Goal: Find specific page/section: Find specific page/section

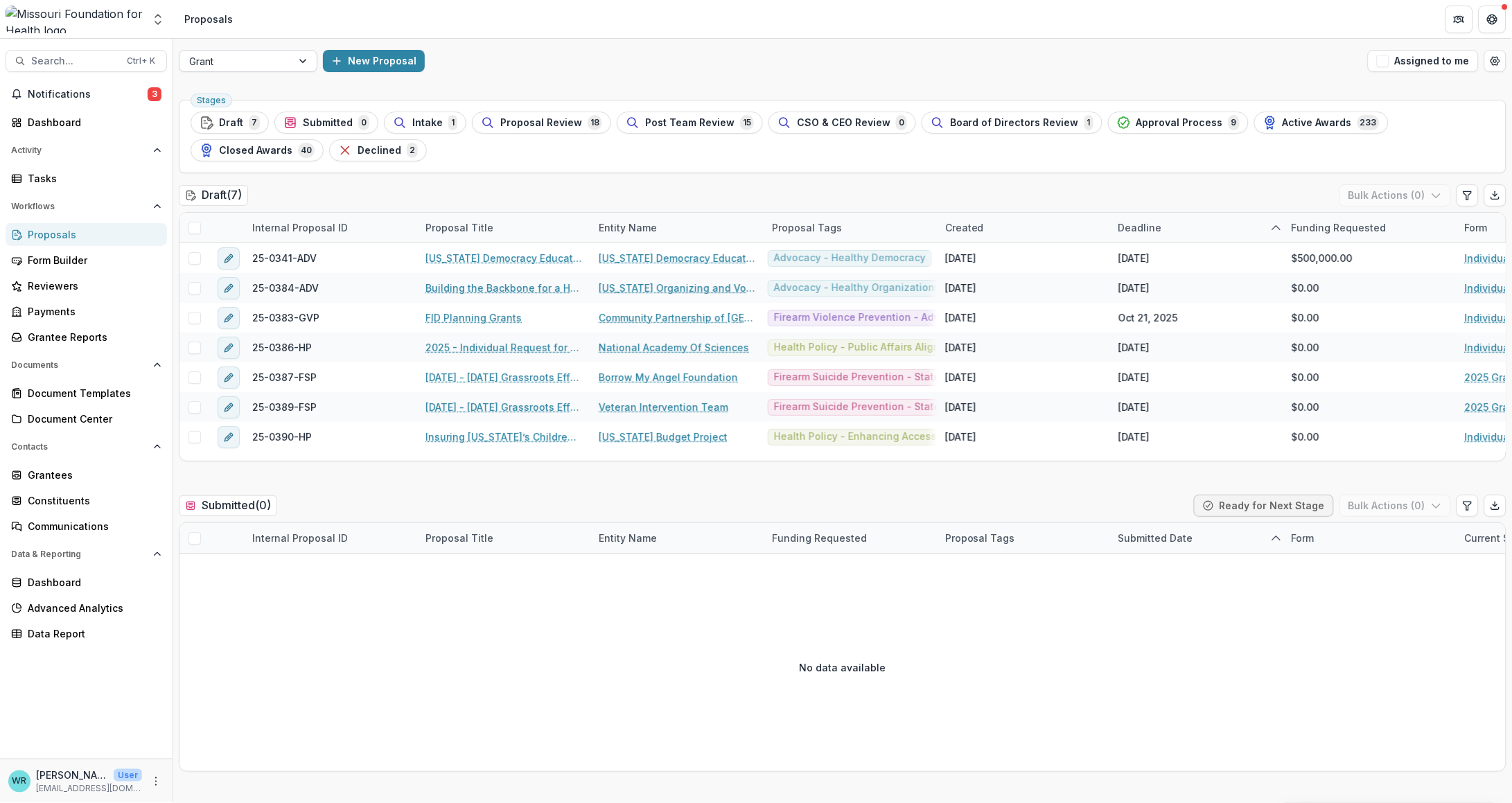
click at [287, 61] on div "Grant" at bounding box center [236, 61] width 112 height 20
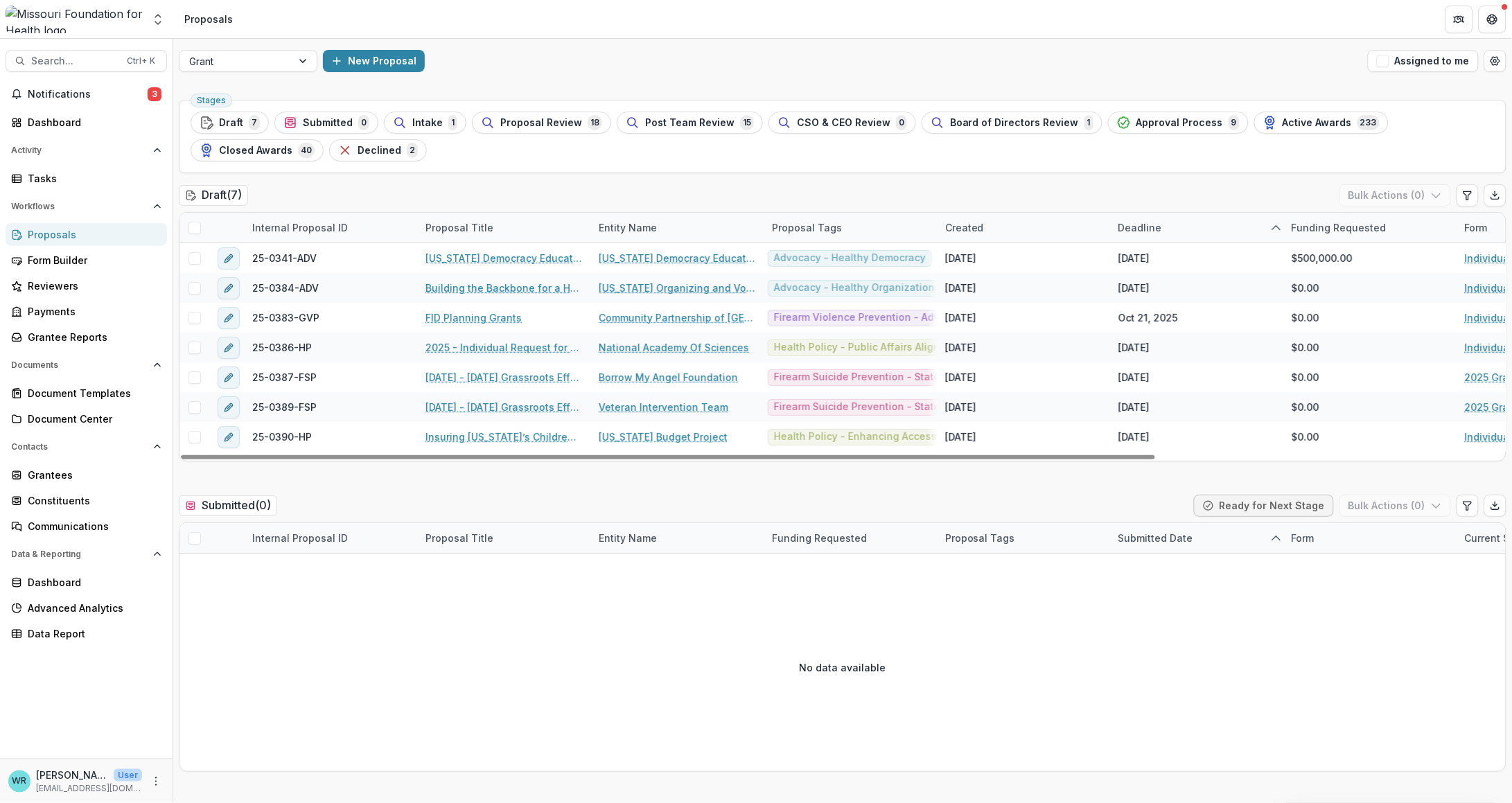
click at [1158, 229] on div "Deadline" at bounding box center [1140, 227] width 60 height 15
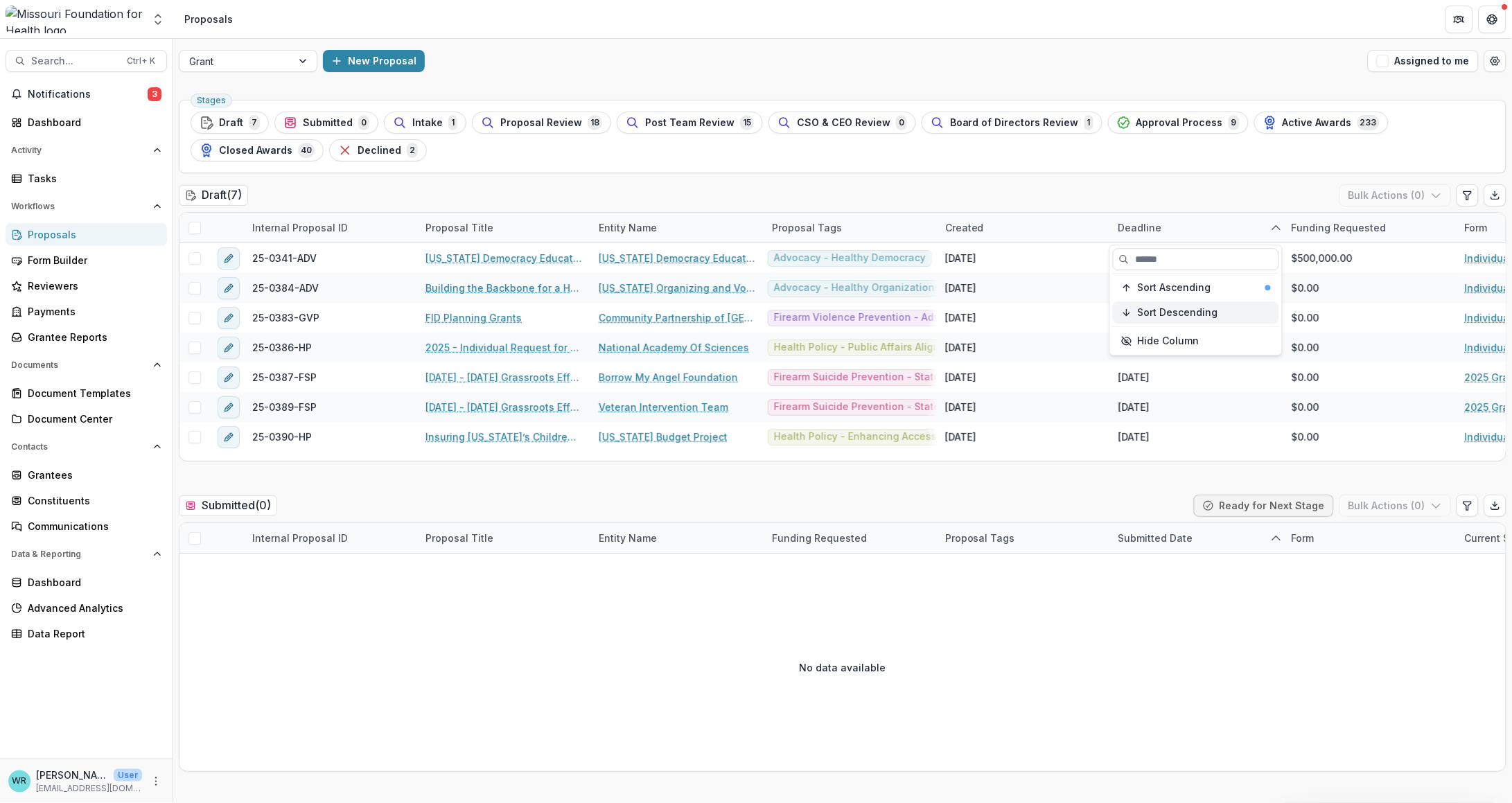
click at [1167, 308] on span "Sort Descending" at bounding box center [1178, 313] width 80 height 12
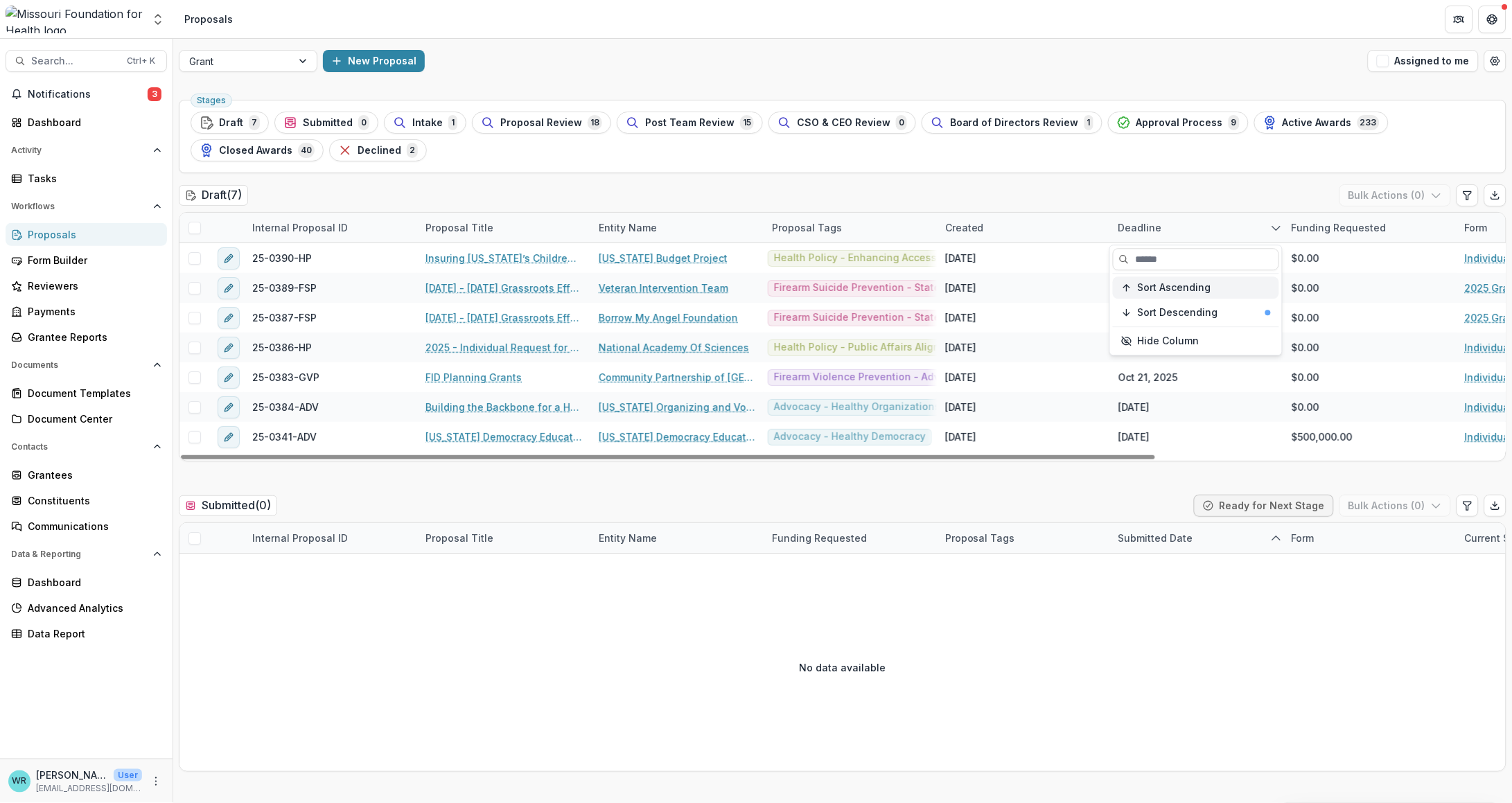
click at [1191, 283] on span "Sort Ascending" at bounding box center [1174, 287] width 73 height 12
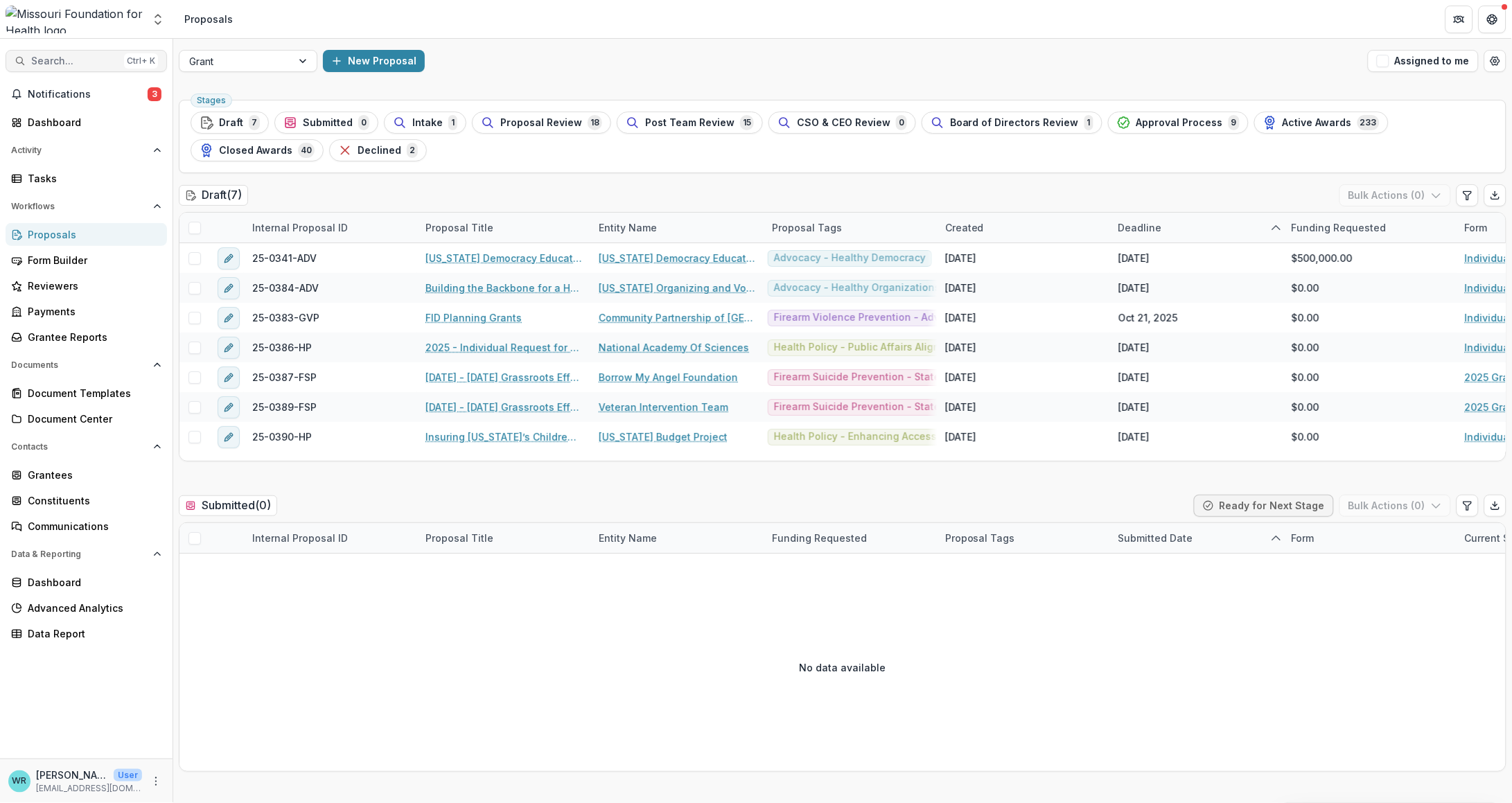
click at [76, 56] on span "Search..." at bounding box center [74, 61] width 87 height 12
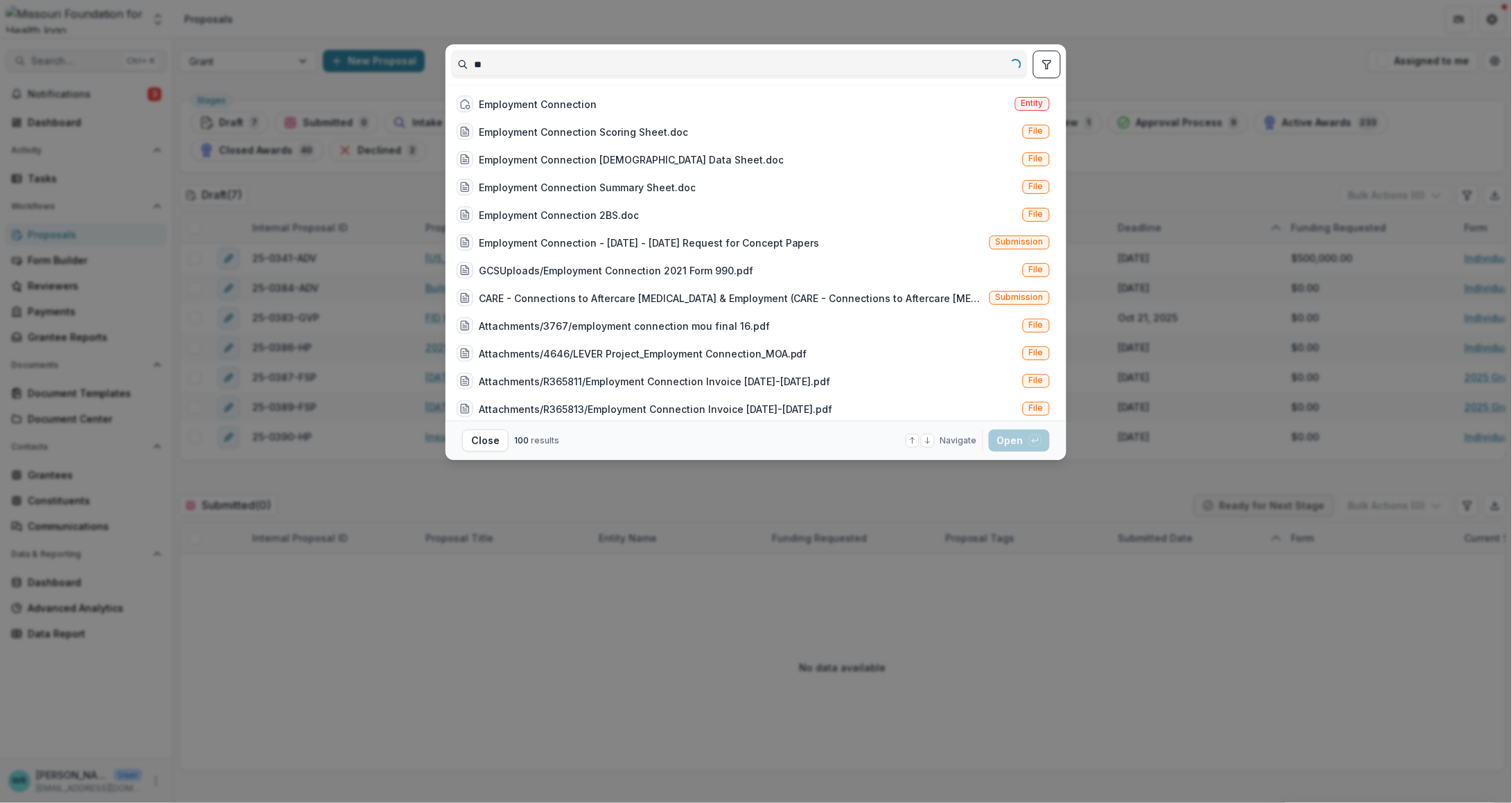
type input "*"
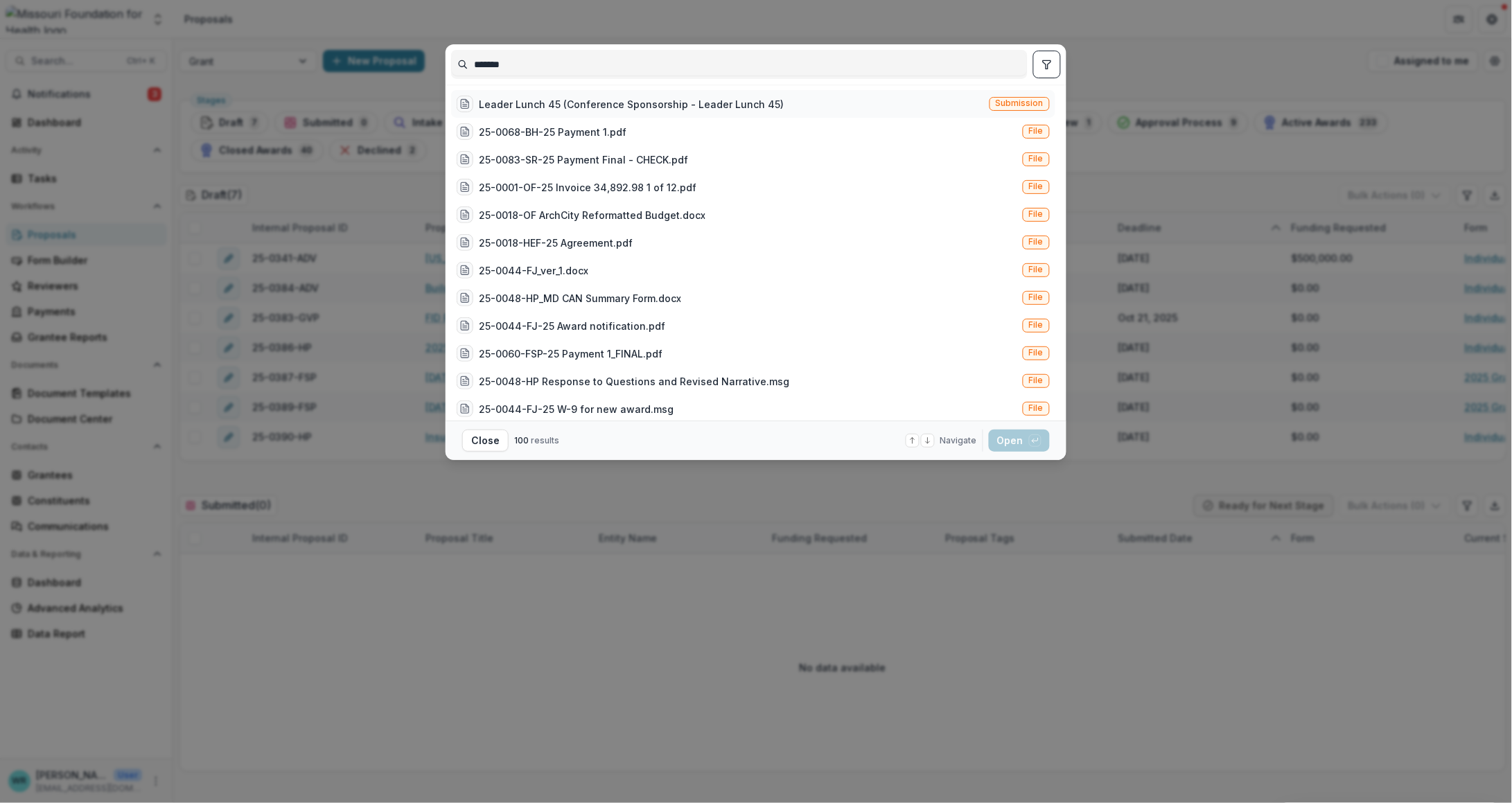
type input "*******"
click at [1044, 103] on span "Submission" at bounding box center [1019, 104] width 60 height 14
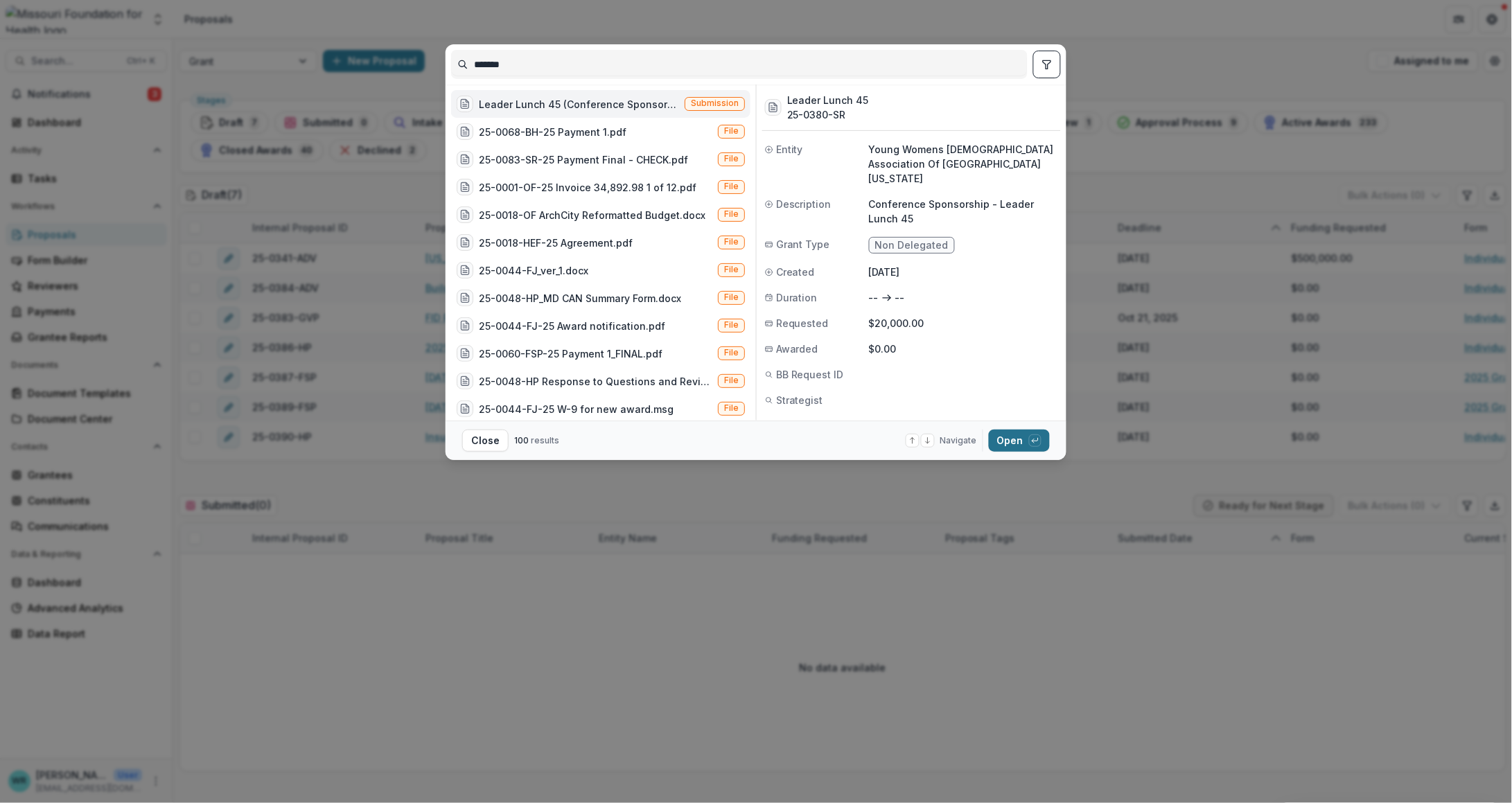
click at [1026, 447] on button "Open with enter key" at bounding box center [1019, 441] width 61 height 22
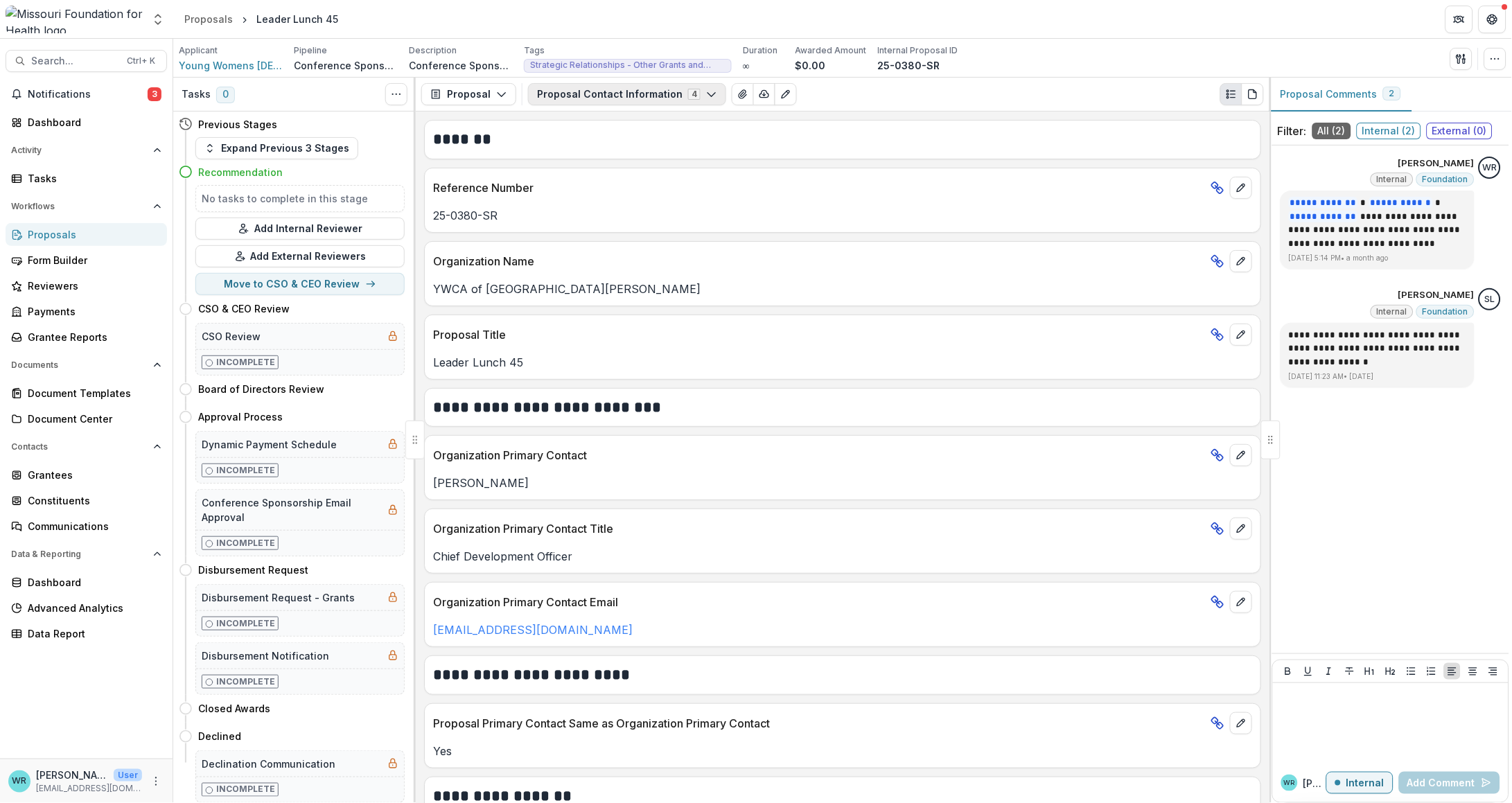
click at [626, 95] on button "Proposal Contact Information 4" at bounding box center [627, 95] width 198 height 22
click at [1152, 275] on div "YWCA of [GEOGRAPHIC_DATA][PERSON_NAME]" at bounding box center [842, 285] width 836 height 25
click at [711, 99] on button "Proposal Contact Information 4" at bounding box center [627, 95] width 198 height 22
click at [596, 175] on span "Proposal Intake Internal" at bounding box center [654, 169] width 201 height 15
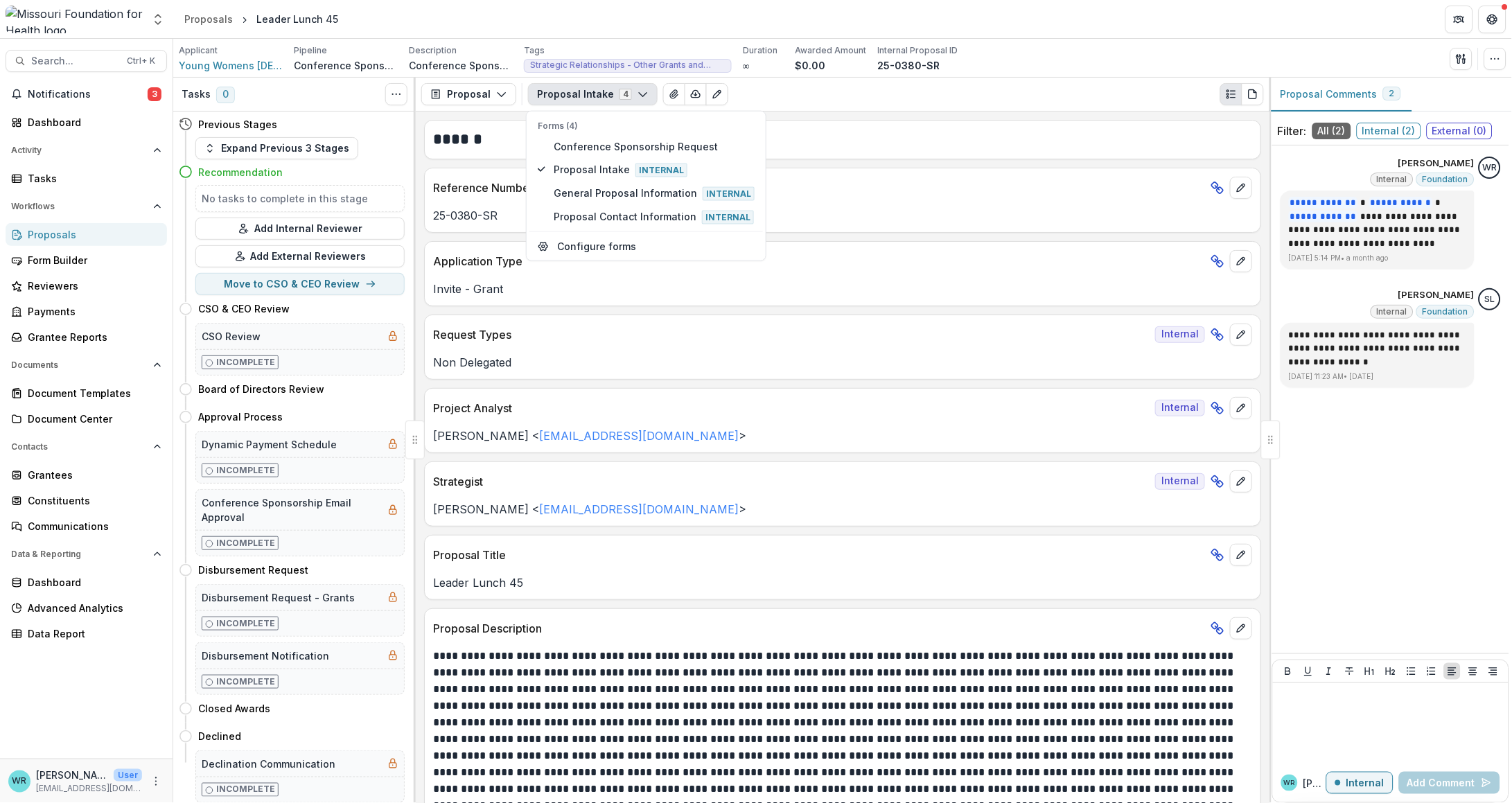
click at [922, 278] on div "Invite - Grant" at bounding box center [842, 285] width 836 height 25
